Goal: Navigation & Orientation: Find specific page/section

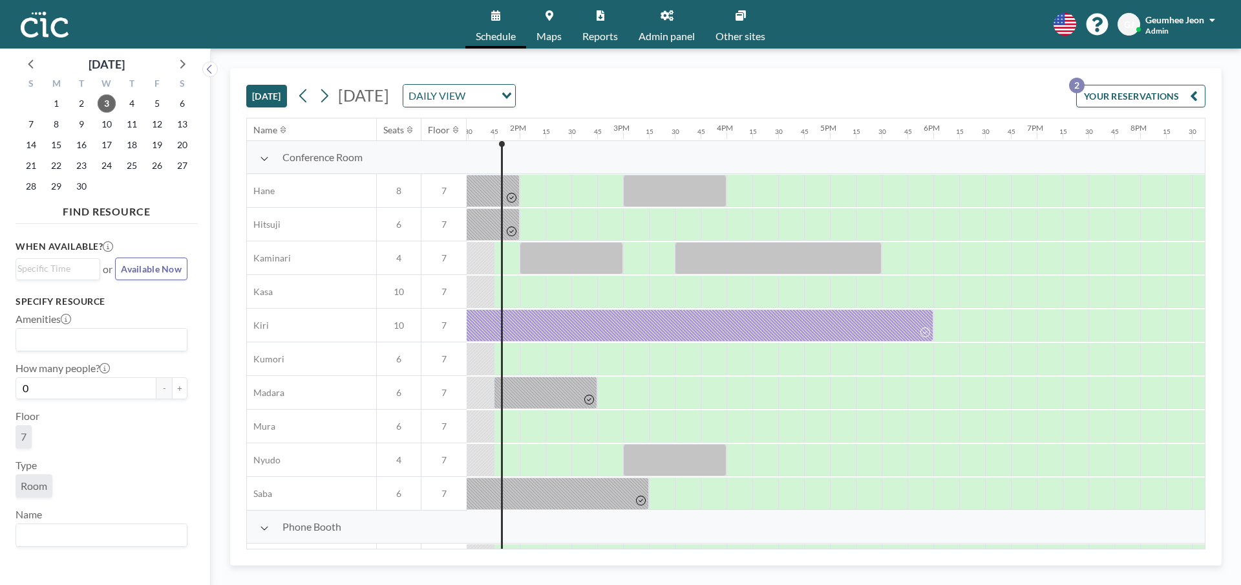
scroll to position [0, 1397]
click at [741, 31] on span "Other sites" at bounding box center [741, 36] width 50 height 10
click at [665, 34] on span "Admin panel" at bounding box center [667, 36] width 56 height 10
